Goal: Use online tool/utility: Utilize a website feature to perform a specific function

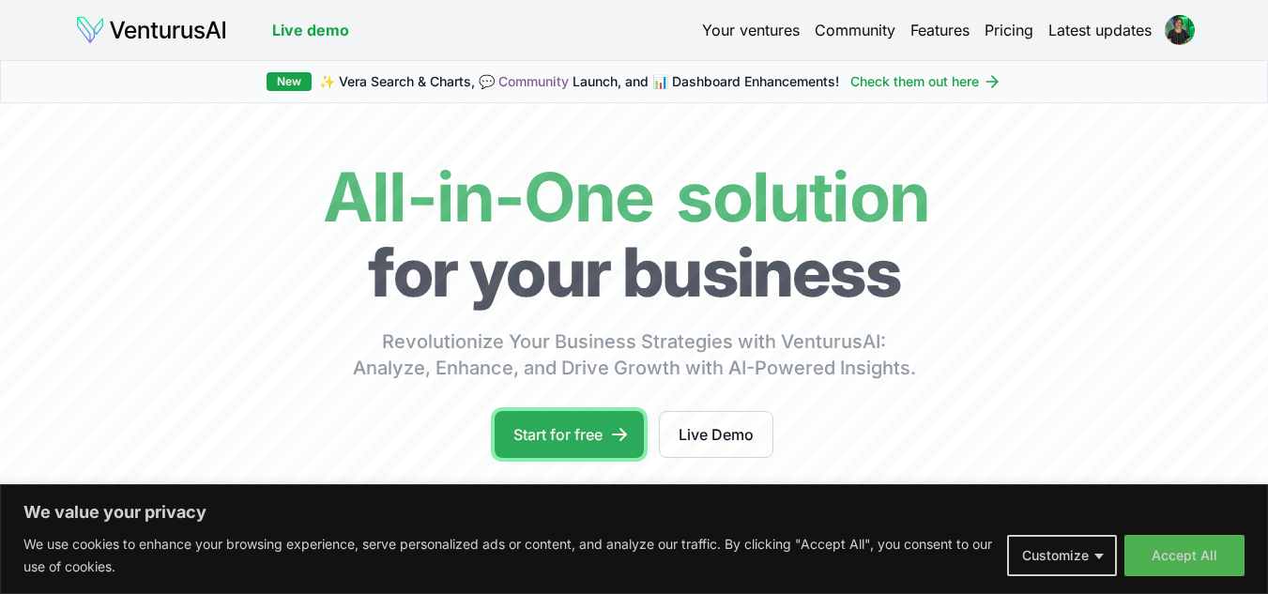
click at [555, 439] on link "Start for free" at bounding box center [569, 434] width 149 height 47
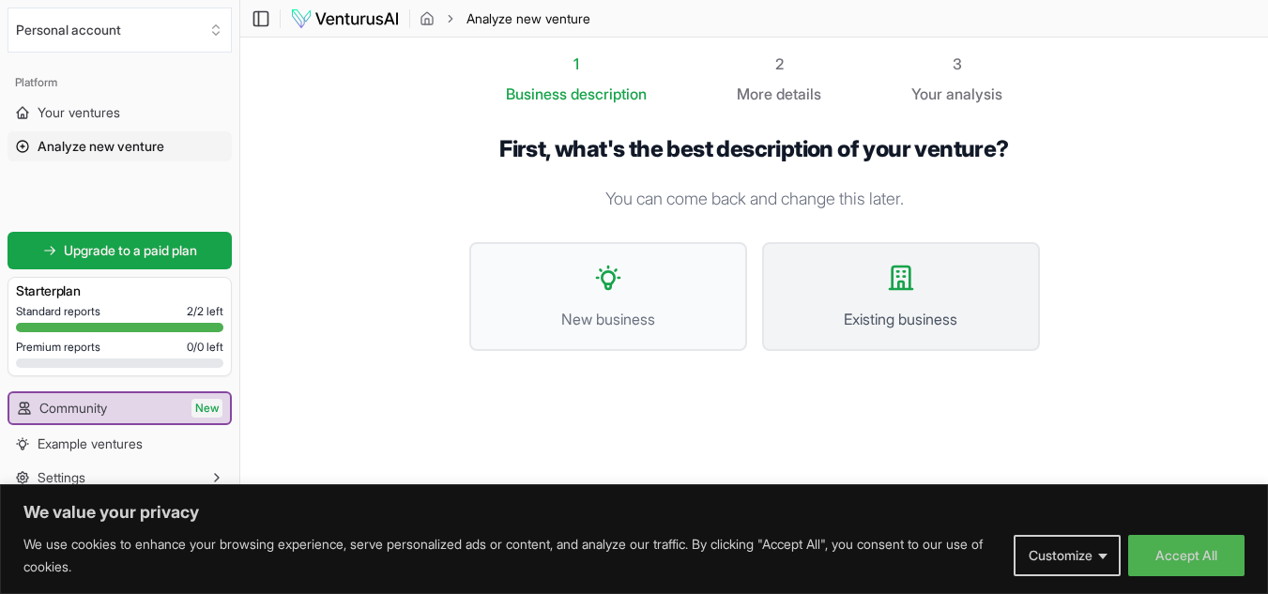
click at [879, 300] on button "Existing business" at bounding box center [901, 296] width 278 height 109
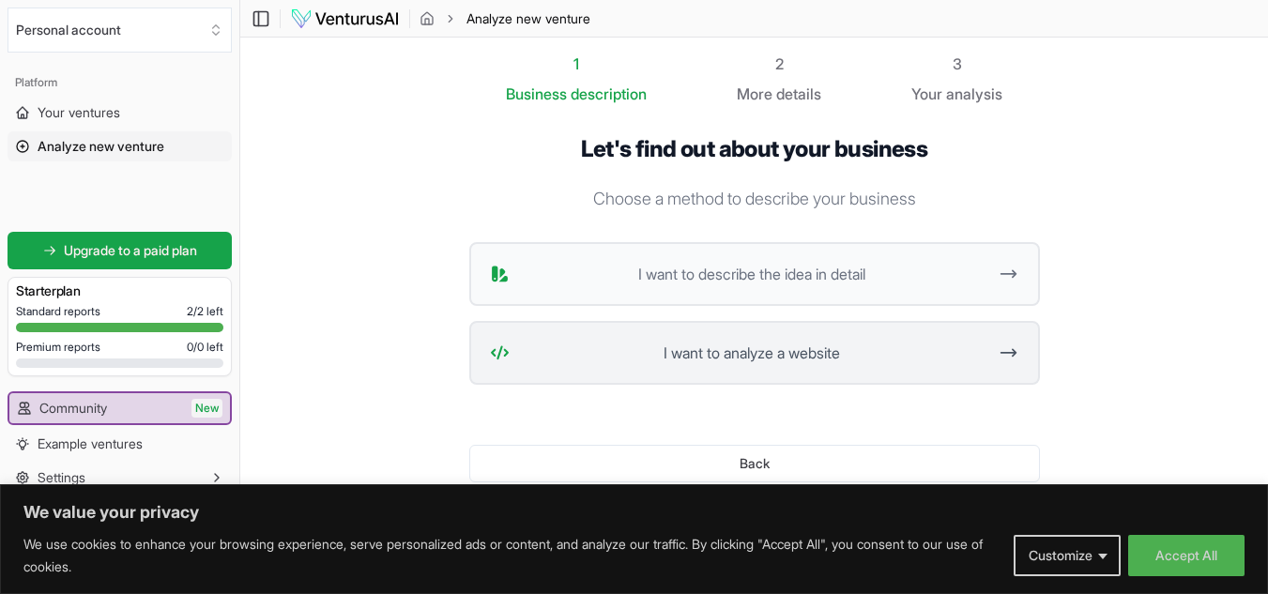
click at [771, 355] on span "I want to analyze a website" at bounding box center [752, 353] width 470 height 23
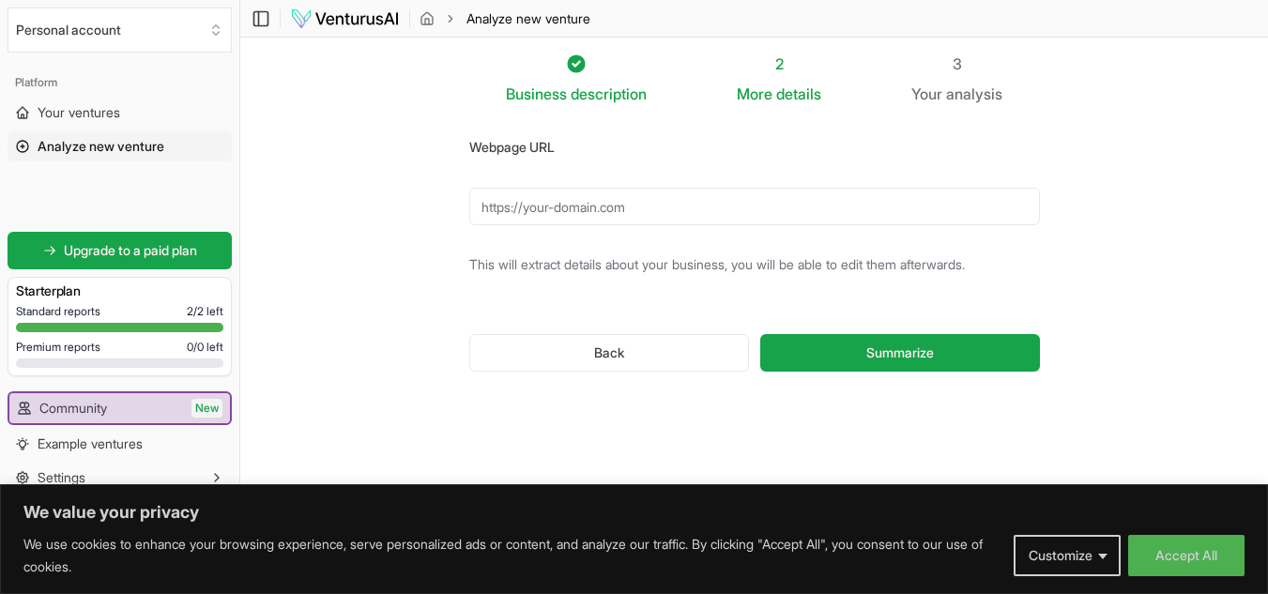
click at [547, 204] on input "Webpage URL" at bounding box center [754, 207] width 571 height 38
paste input "[URL][DOMAIN_NAME]"
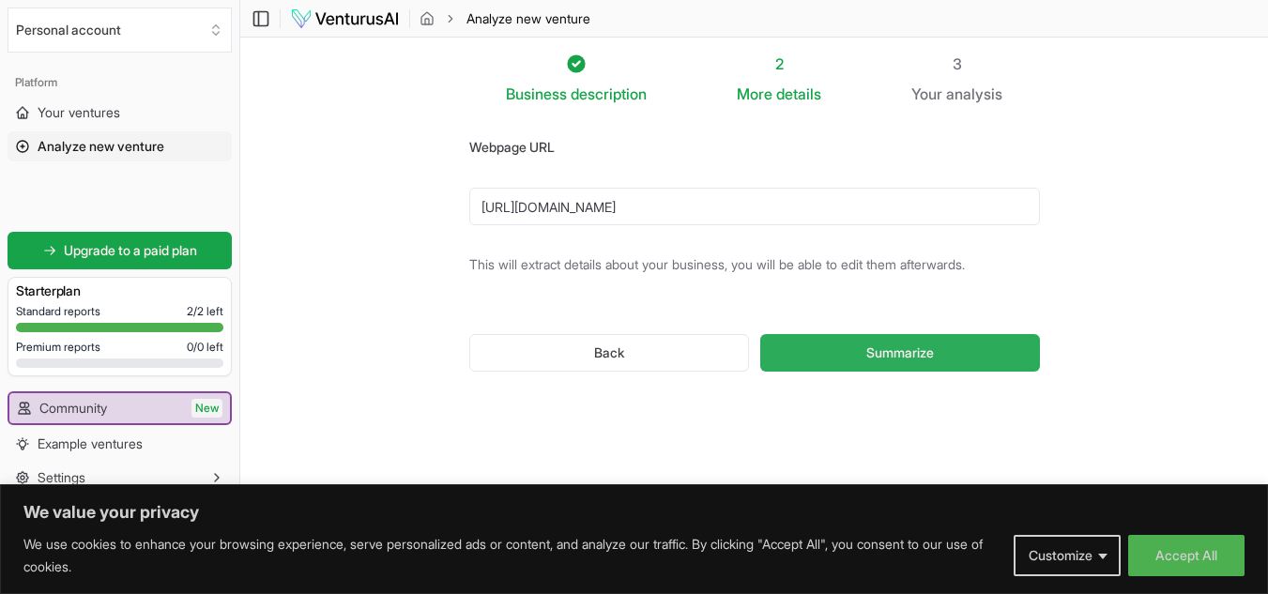
type input "[URL][DOMAIN_NAME]"
click at [922, 354] on span "Summarize" at bounding box center [900, 352] width 68 height 19
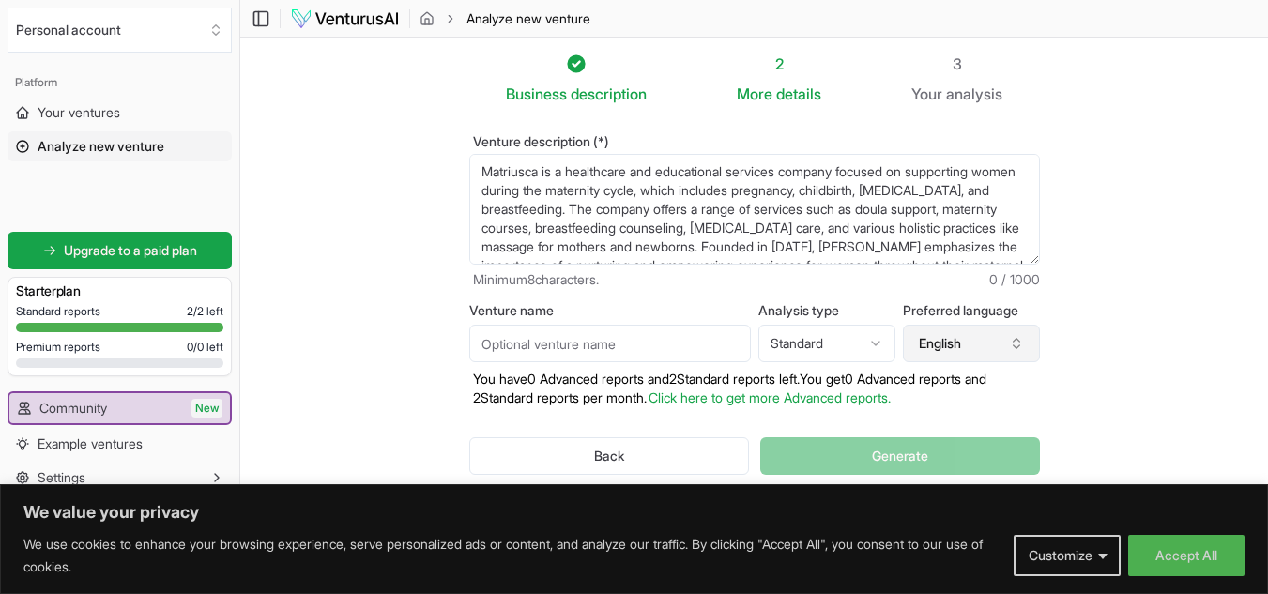
click at [952, 347] on button "English" at bounding box center [971, 344] width 137 height 38
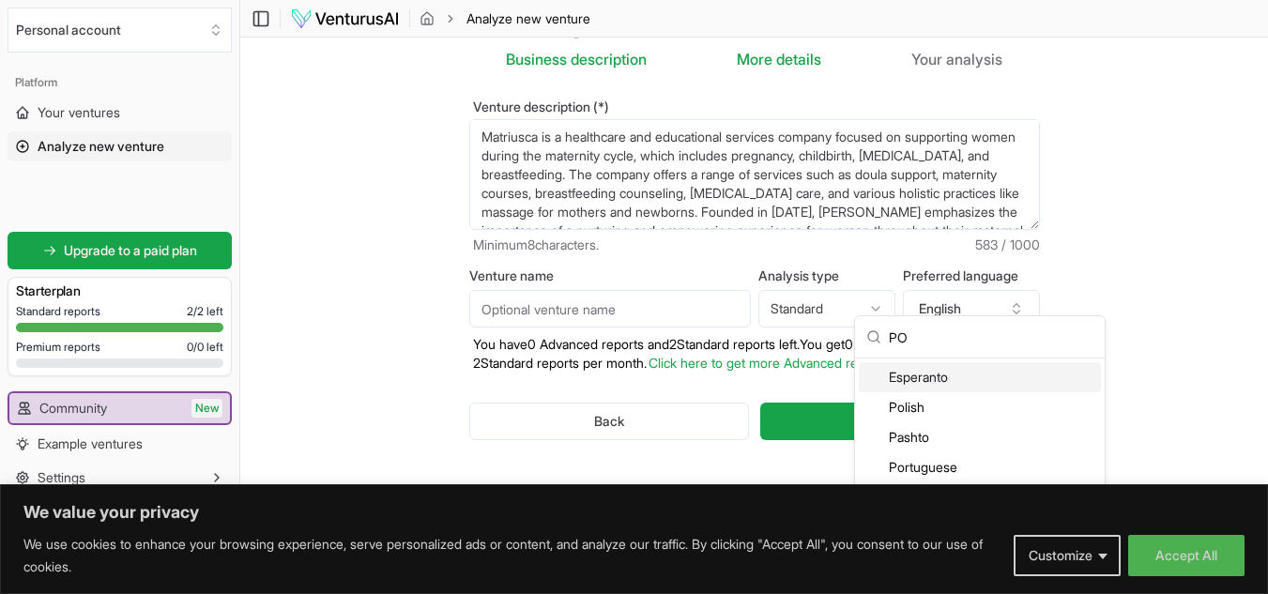
scroll to position [51, 0]
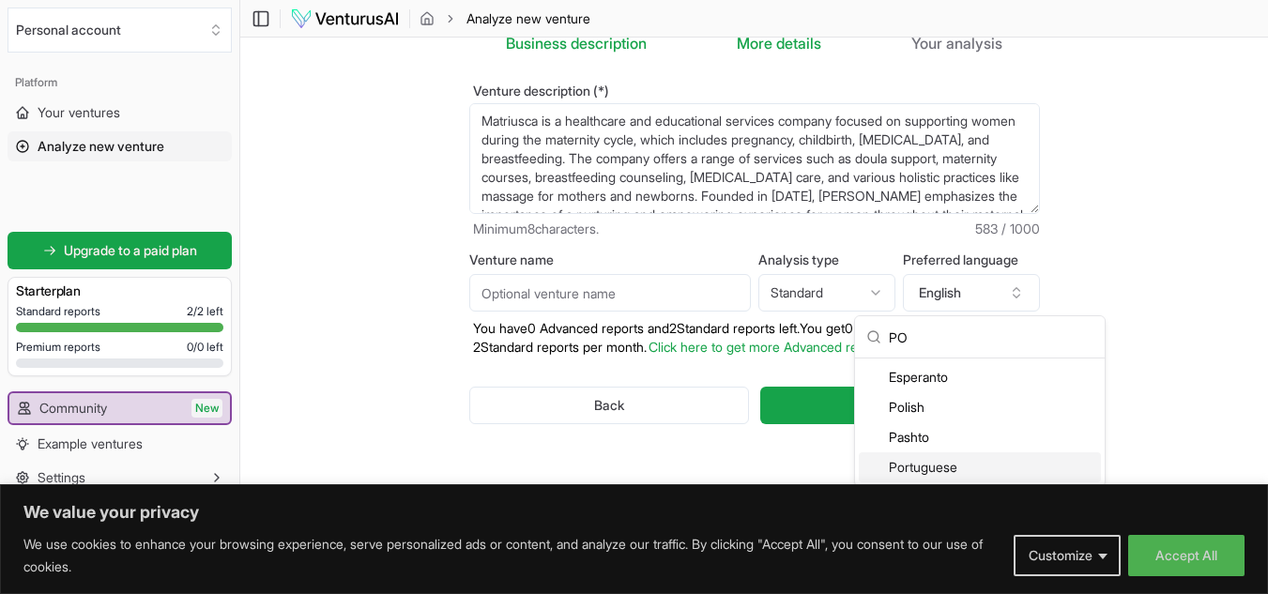
type input "PO"
click at [913, 473] on div "Portuguese" at bounding box center [980, 467] width 242 height 30
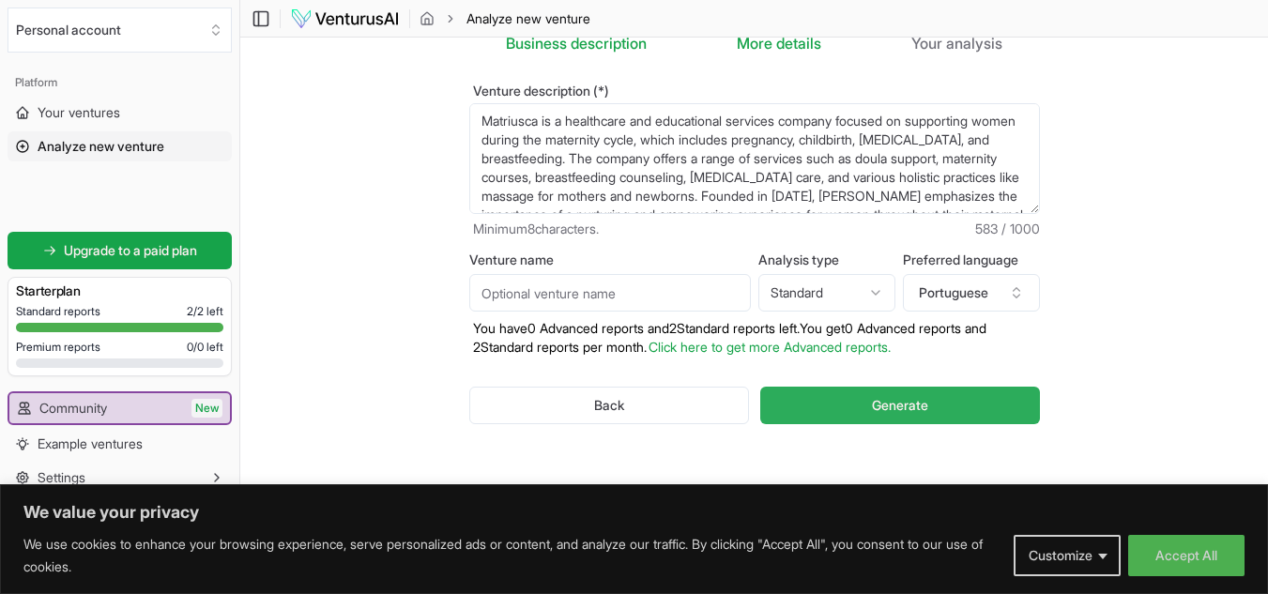
click at [903, 407] on span "Generate" at bounding box center [900, 405] width 56 height 19
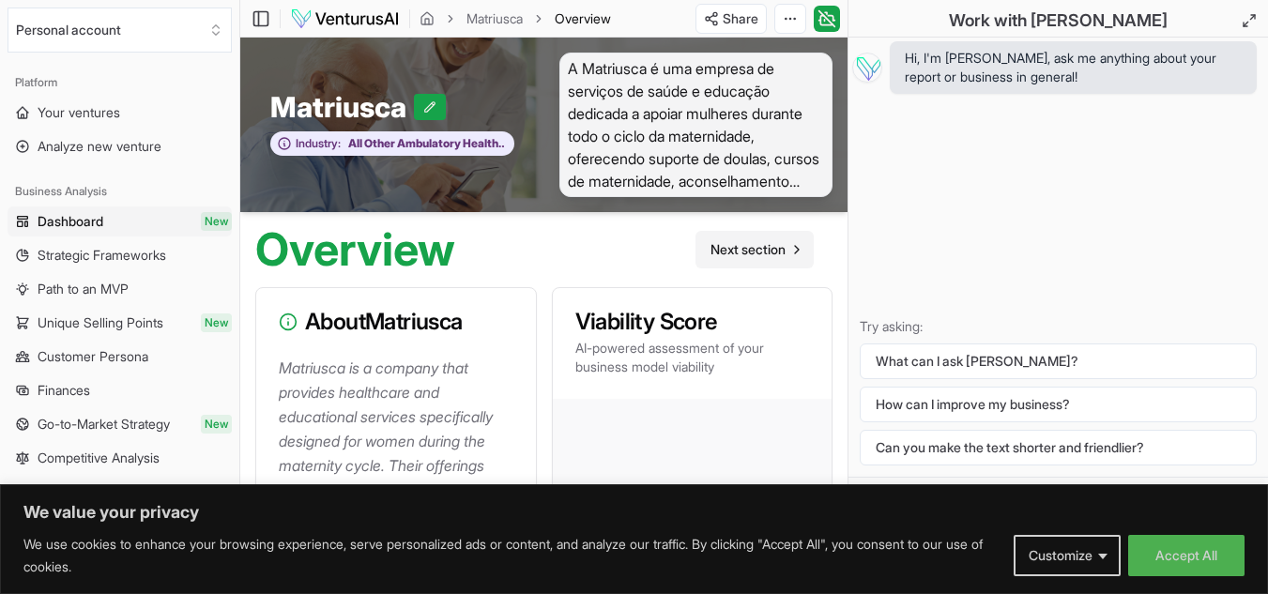
click at [740, 243] on span "Next section" at bounding box center [747, 249] width 75 height 19
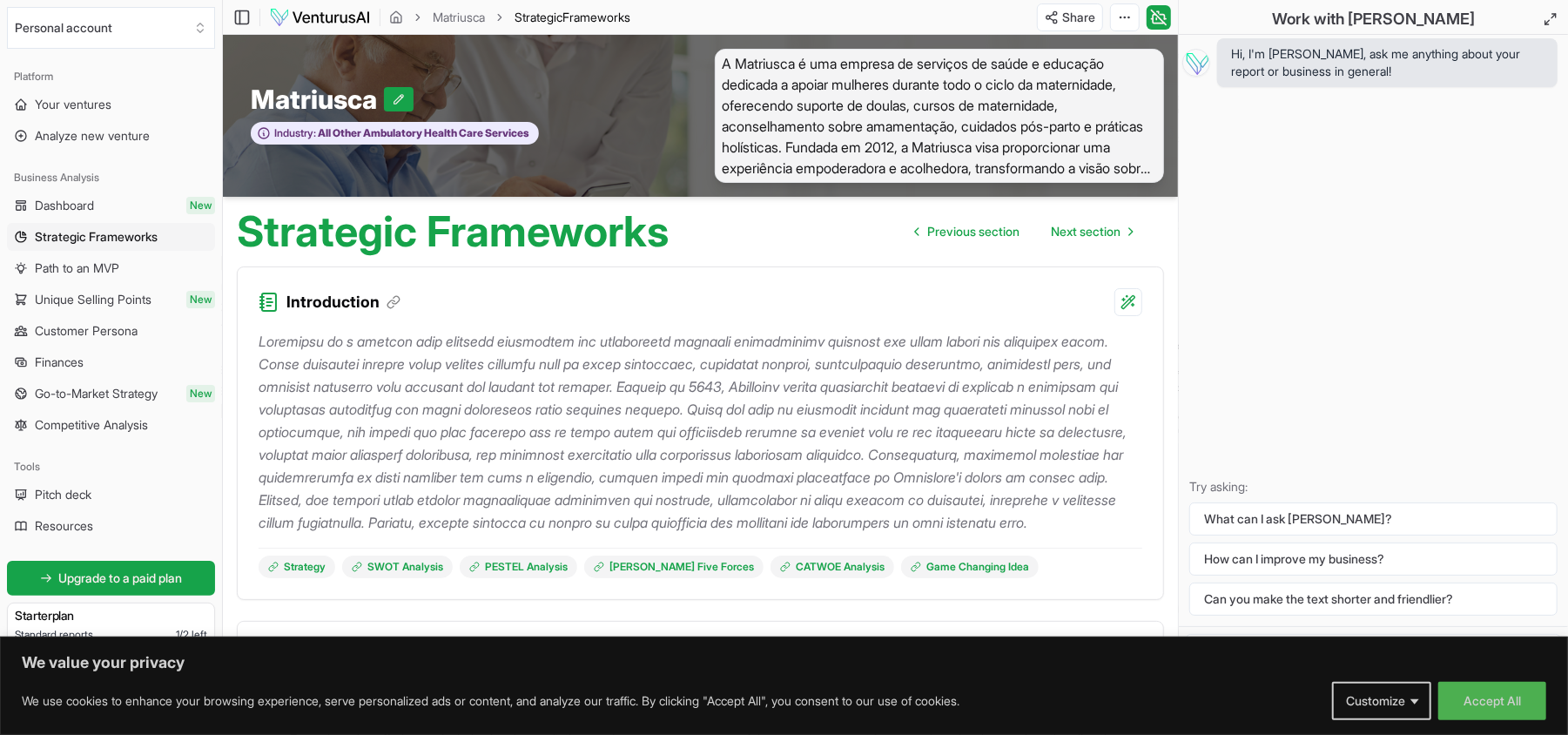
drag, startPoint x: 1158, startPoint y: 1, endPoint x: 834, endPoint y: 304, distance: 443.6
click at [834, 304] on div "Introduction" at bounding box center [700, 291] width 926 height 49
click at [953, 238] on span "Previous section" at bounding box center [972, 231] width 92 height 18
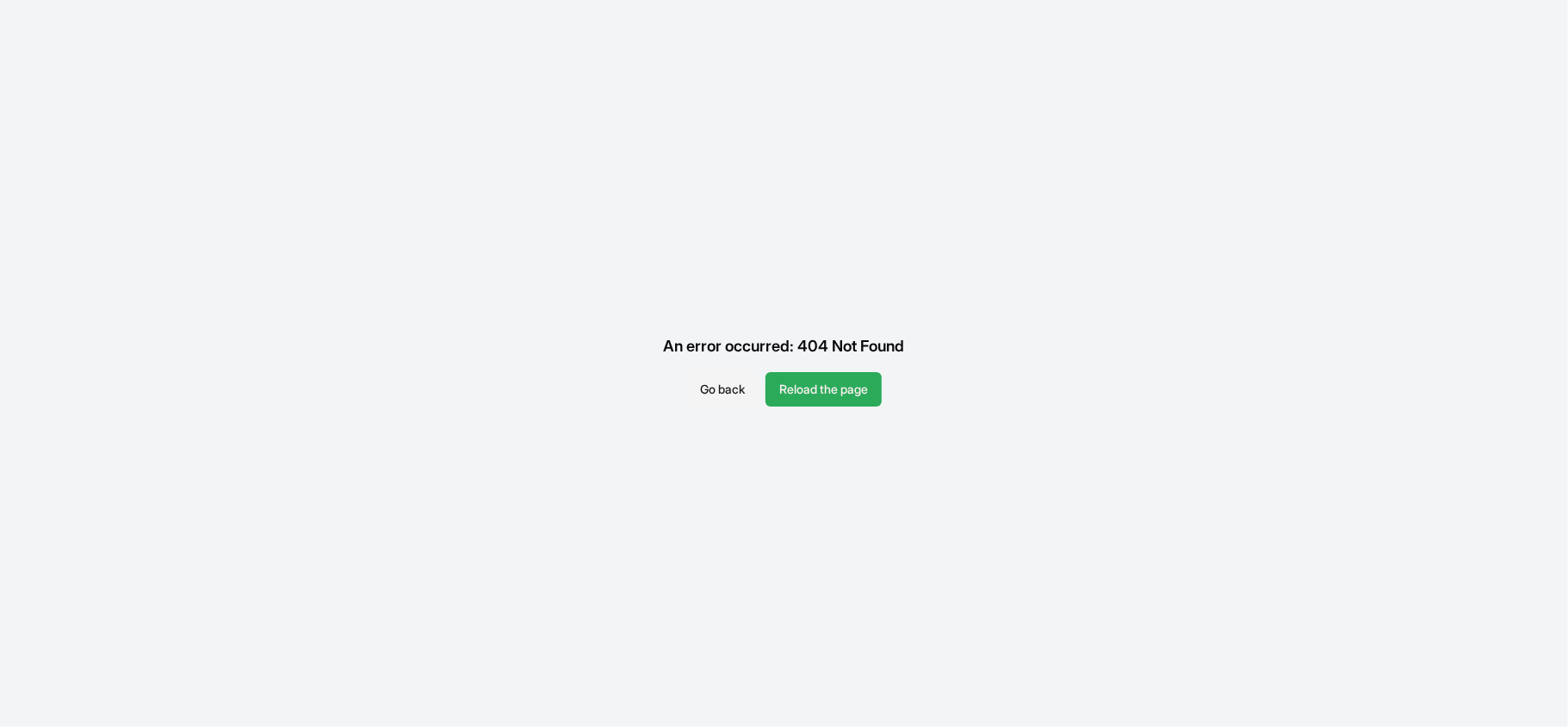
drag, startPoint x: 824, startPoint y: 394, endPoint x: 820, endPoint y: 383, distance: 11.7
click at [824, 391] on button "Reload the page" at bounding box center [823, 389] width 117 height 35
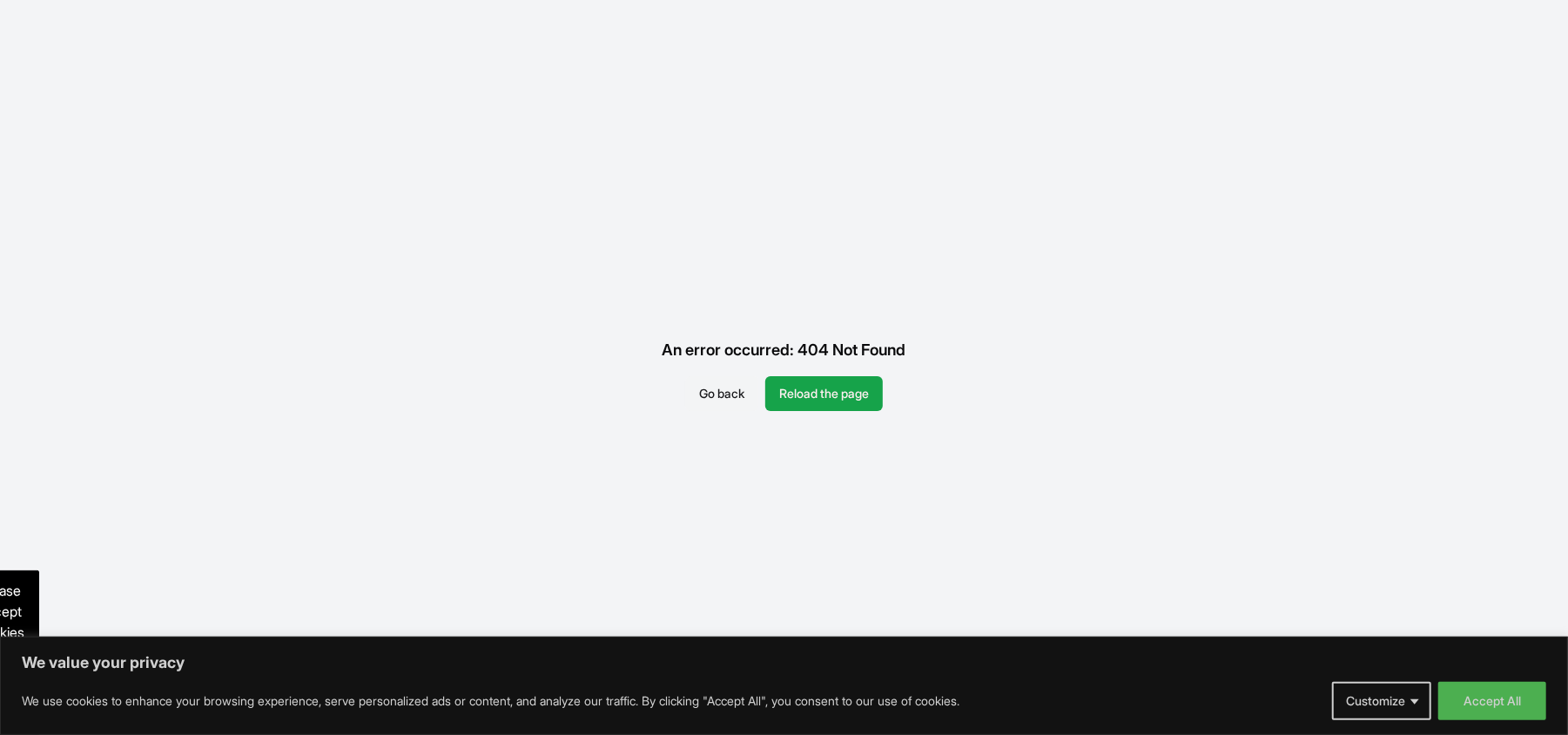
click at [704, 380] on button "Go back" at bounding box center [722, 393] width 73 height 35
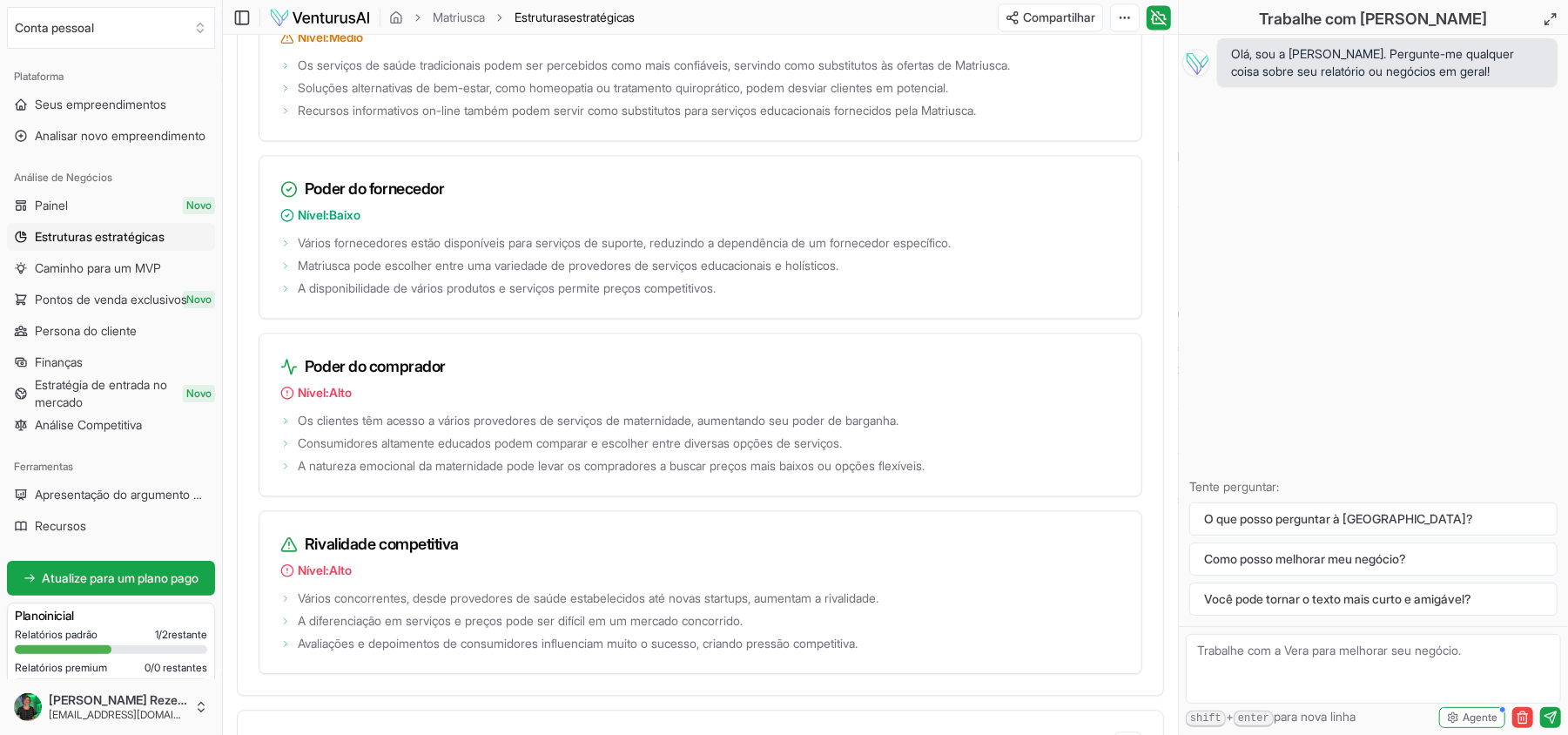
scroll to position [2787, 0]
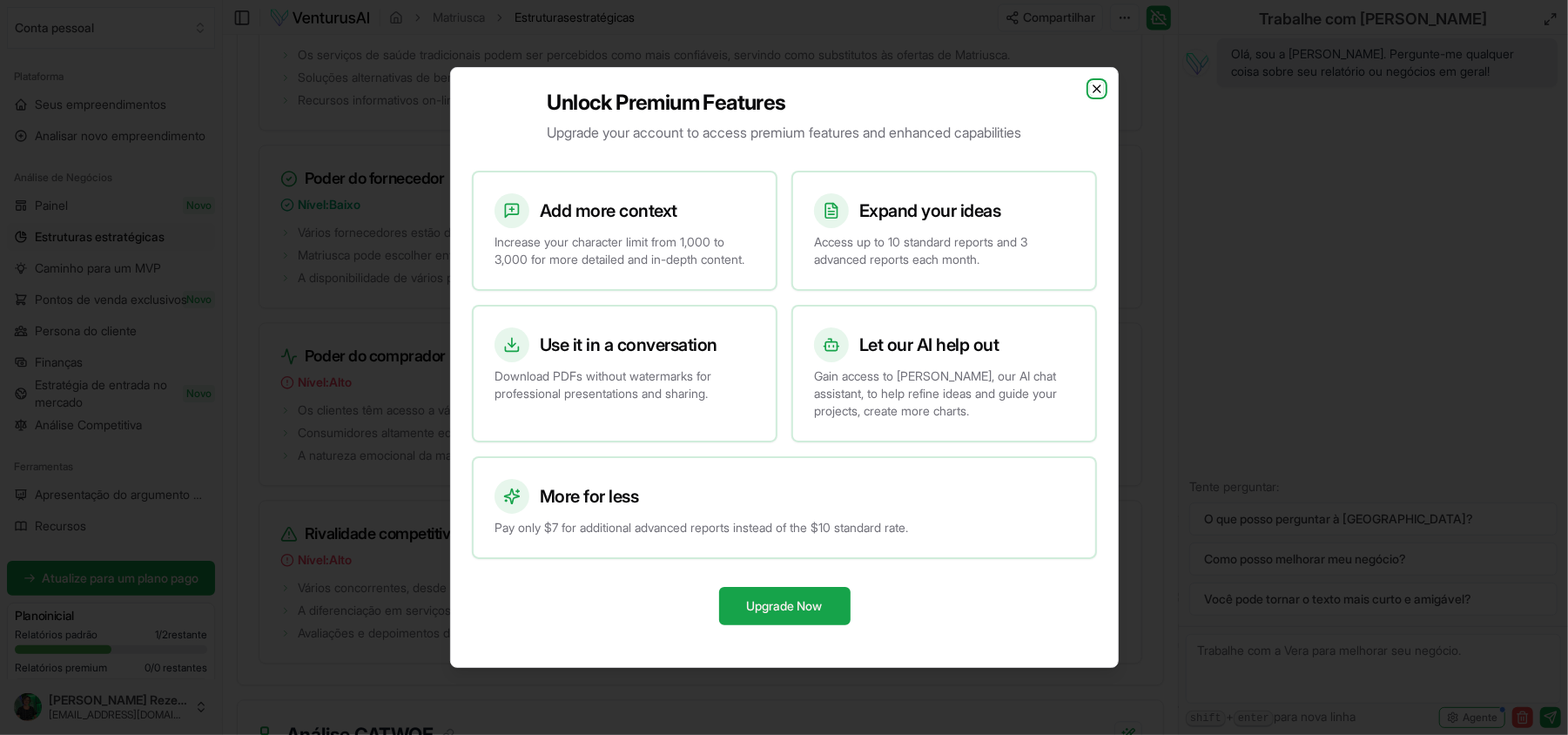
click at [1091, 82] on icon "button" at bounding box center [1097, 88] width 14 height 14
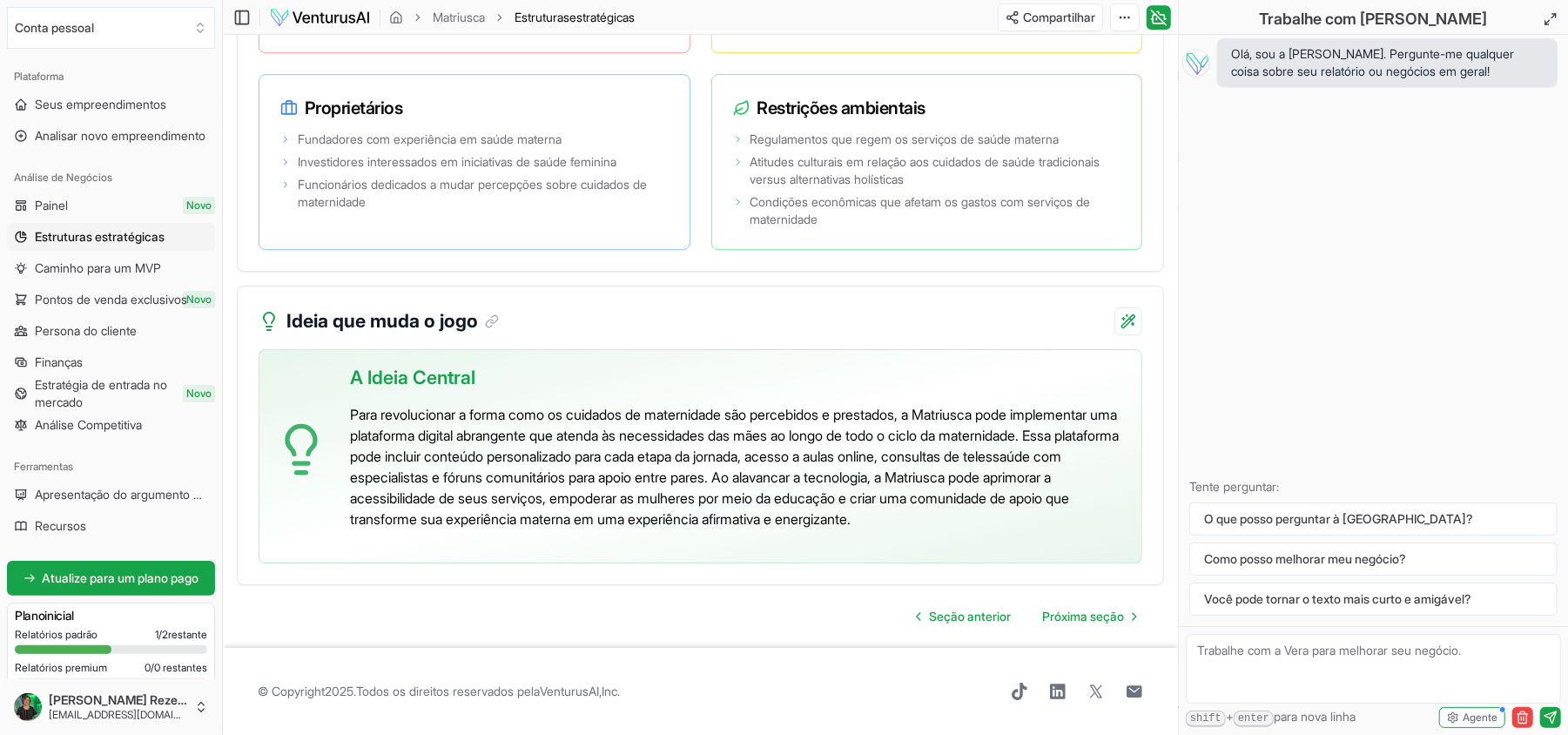
scroll to position [4024, 0]
drag, startPoint x: 833, startPoint y: 451, endPoint x: 854, endPoint y: 451, distance: 21.0
click at [852, 451] on font "Para revolucionar a forma como os cuidados de maternidade são percebidos e pres…" at bounding box center [734, 466] width 769 height 122
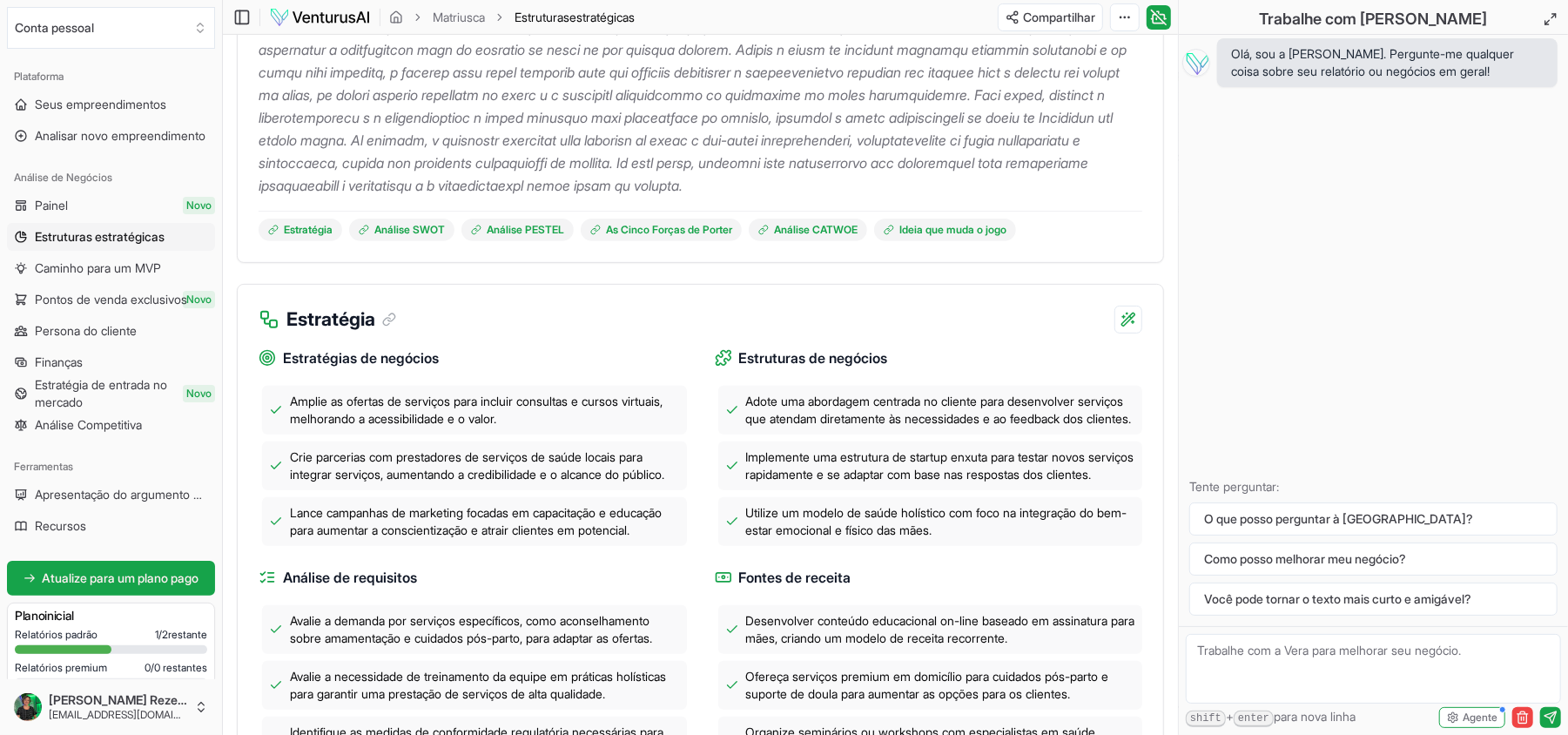
scroll to position [0, 0]
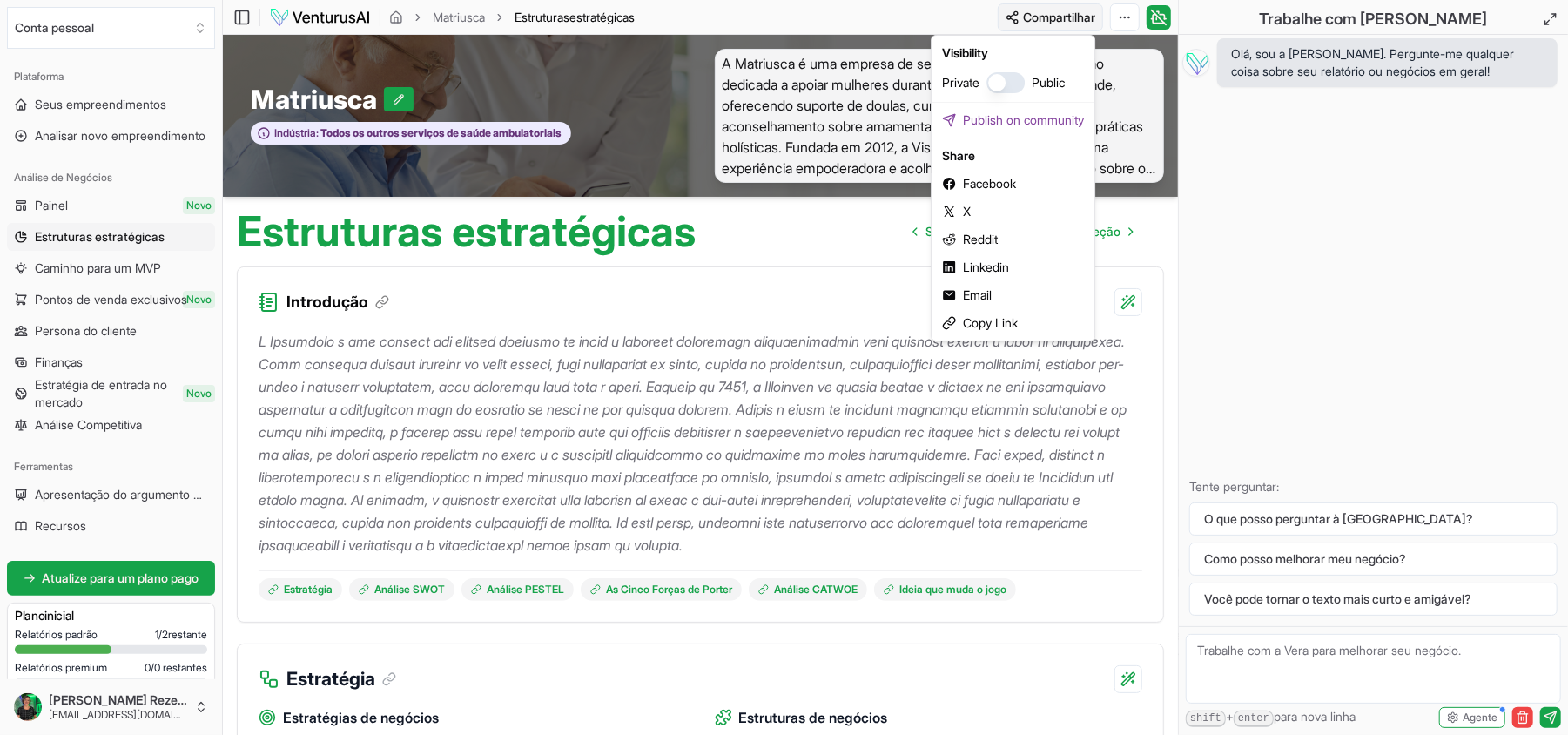
click at [1048, 19] on html "Conta pessoal Plataforma Seus empreendimentos Analisar novo empreendimento Anál…" at bounding box center [784, 368] width 1568 height 735
click at [985, 324] on font "Copiar link" at bounding box center [981, 323] width 58 height 15
